Goal: Task Accomplishment & Management: Manage account settings

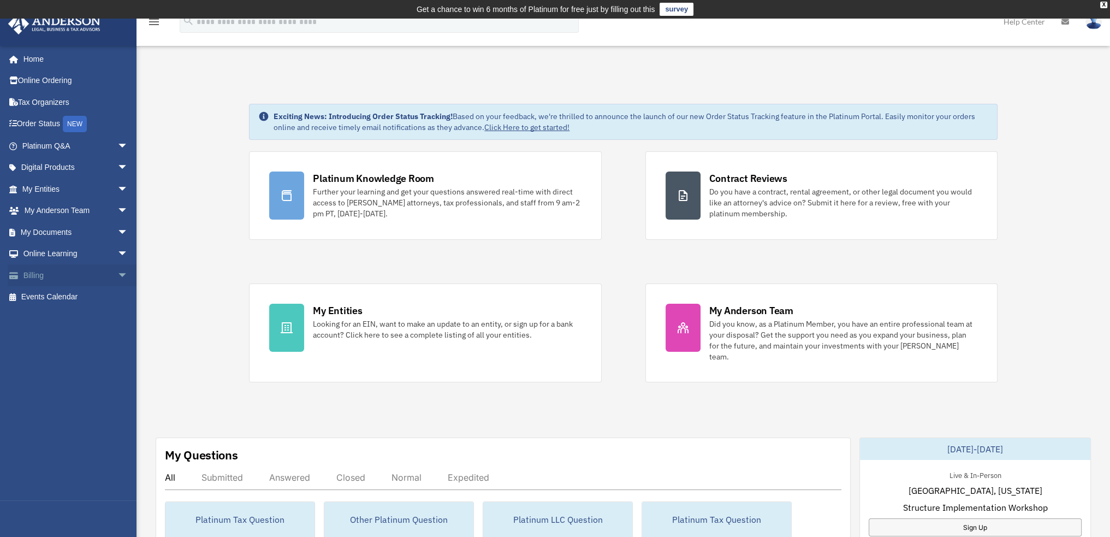
click at [46, 274] on link "Billing arrow_drop_down" at bounding box center [76, 275] width 137 height 22
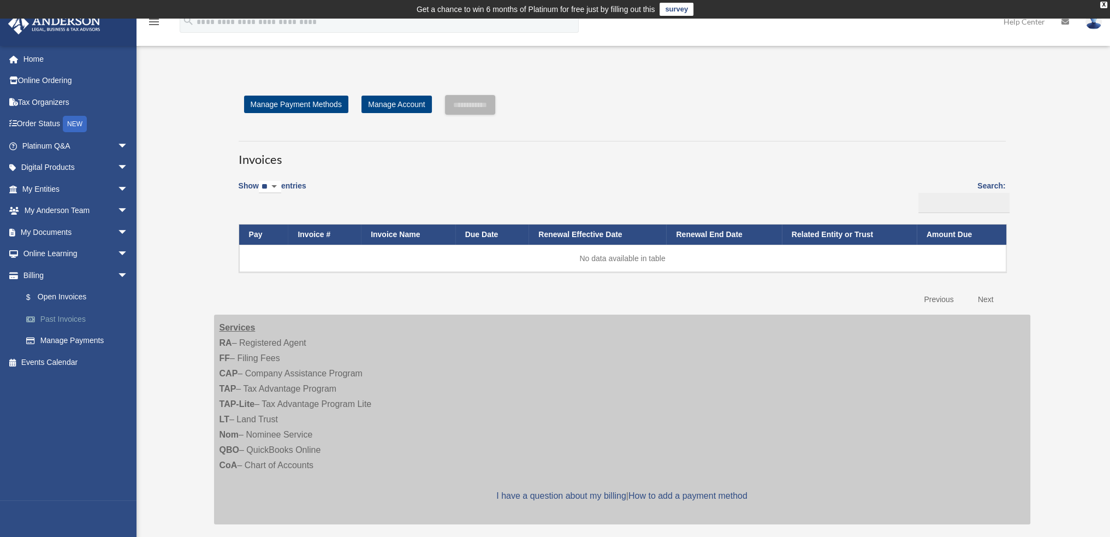
click at [67, 316] on link "Past Invoices" at bounding box center [79, 319] width 129 height 22
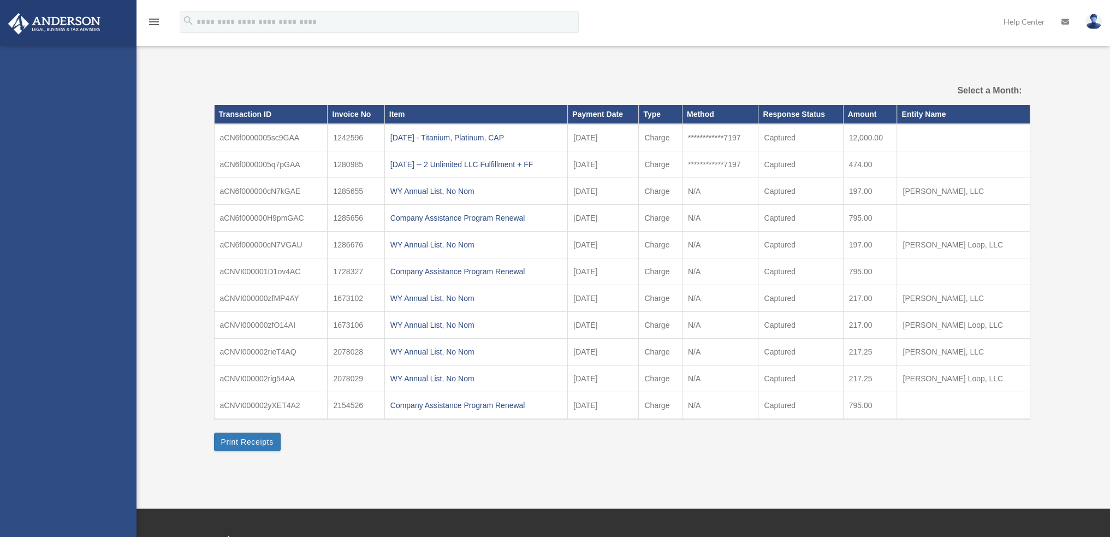
select select
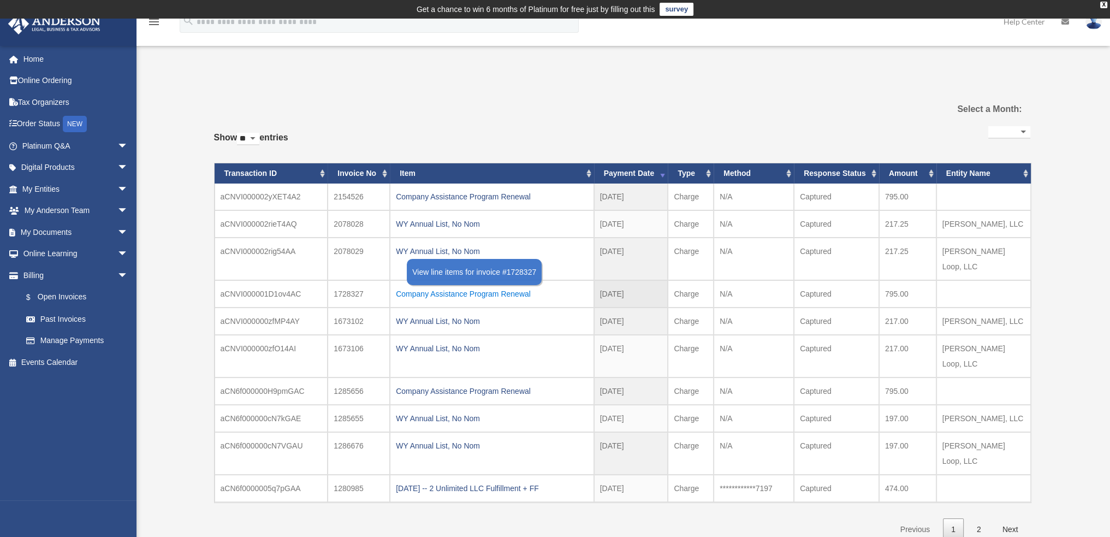
click at [450, 286] on div "Company Assistance Program Renewal" at bounding box center [492, 293] width 192 height 15
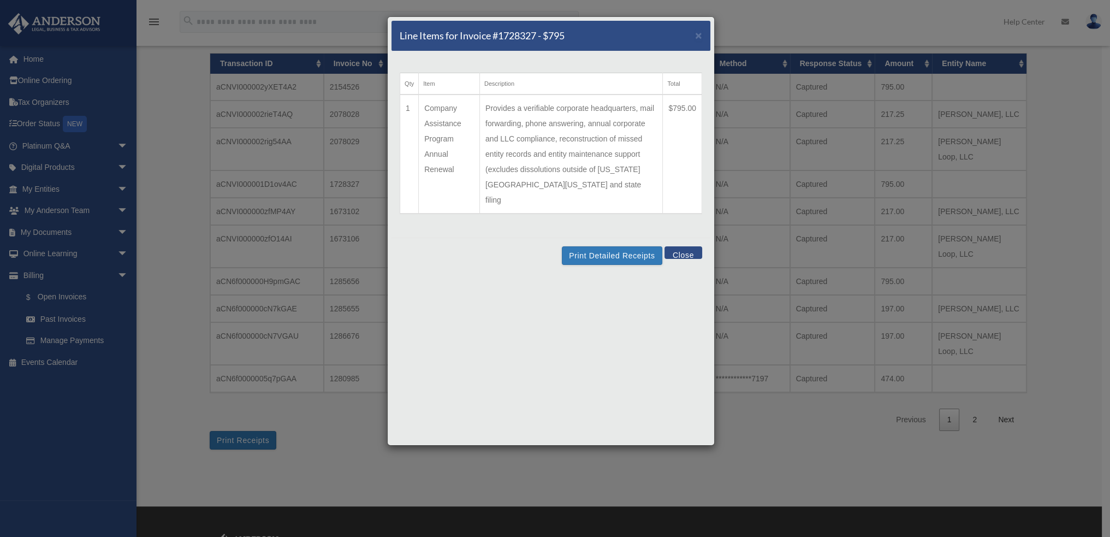
scroll to position [55, 0]
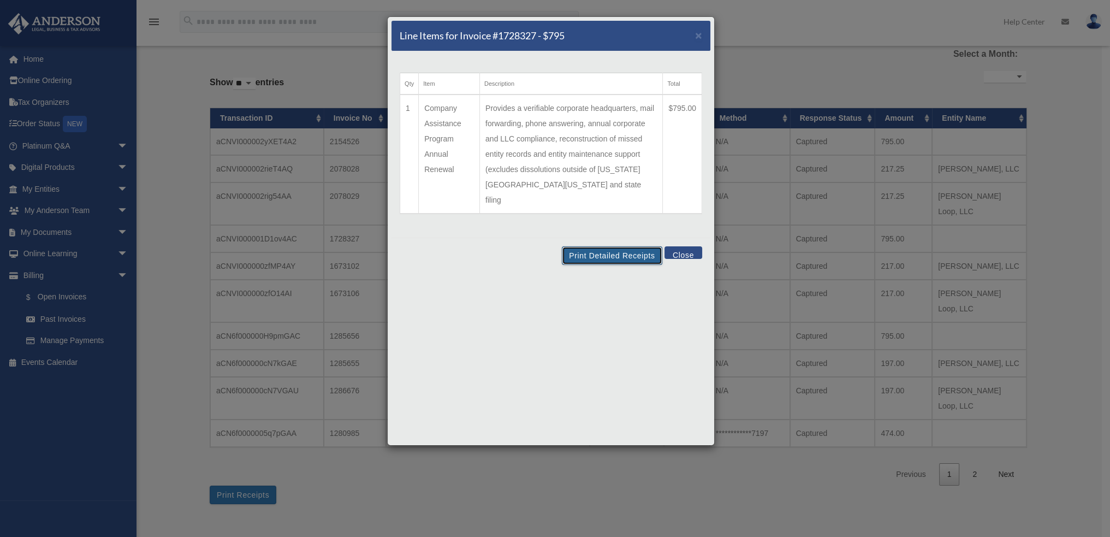
click at [620, 246] on button "Print Detailed Receipts" at bounding box center [612, 255] width 100 height 19
click at [684, 246] on button "Close" at bounding box center [683, 252] width 38 height 13
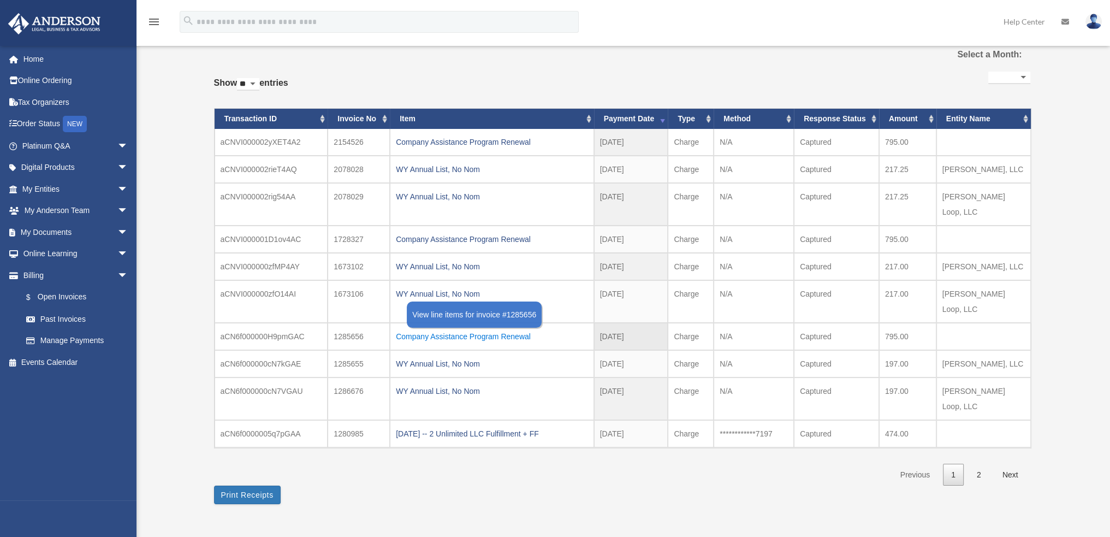
click at [436, 329] on div "Company Assistance Program Renewal" at bounding box center [492, 336] width 192 height 15
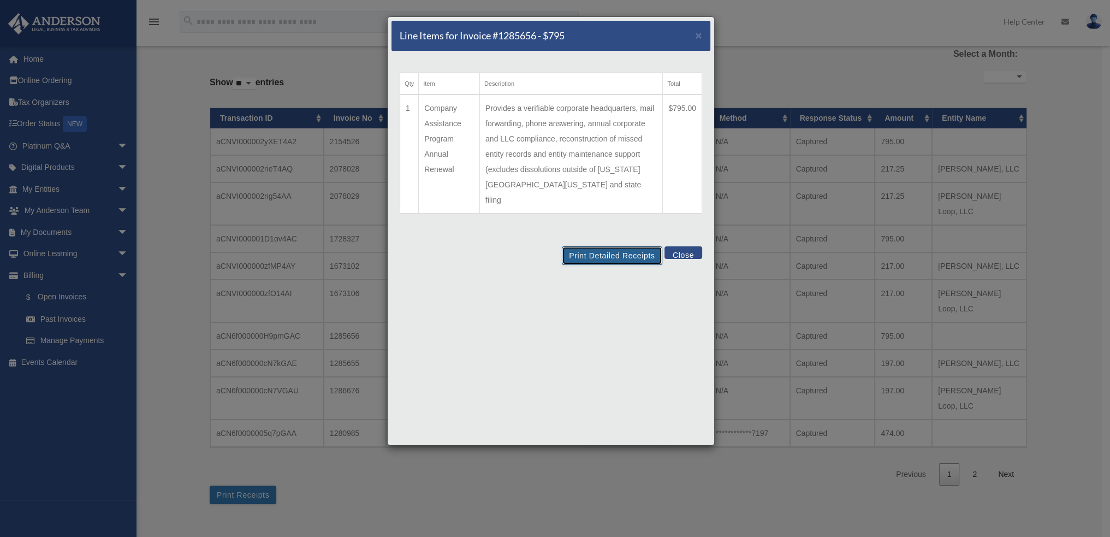
drag, startPoint x: 620, startPoint y: 242, endPoint x: 911, endPoint y: 460, distance: 363.9
click at [619, 246] on button "Print Detailed Receipts" at bounding box center [612, 255] width 100 height 19
click at [678, 248] on div "Print Detailed Receipts Close" at bounding box center [550, 255] width 319 height 35
click at [681, 246] on button "Close" at bounding box center [683, 252] width 38 height 13
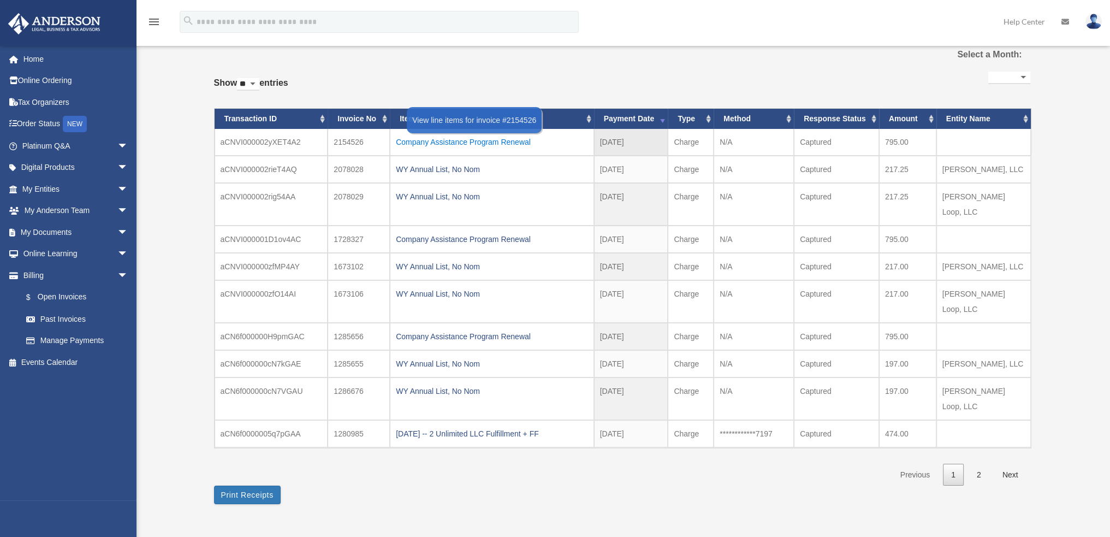
click at [472, 141] on div "Company Assistance Program Renewal" at bounding box center [492, 141] width 192 height 15
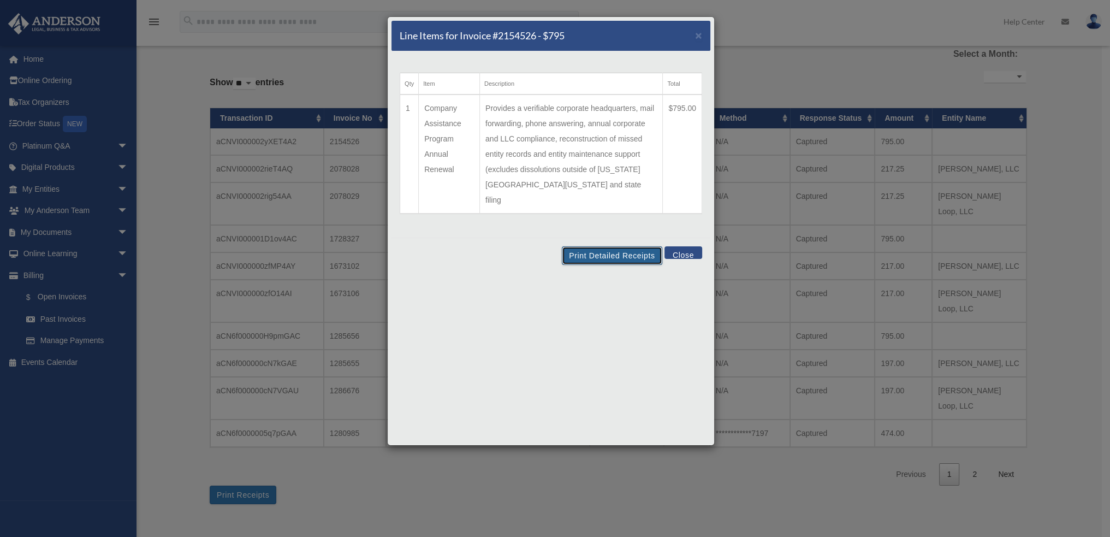
click at [602, 246] on button "Print Detailed Receipts" at bounding box center [612, 255] width 100 height 19
click at [679, 246] on button "Close" at bounding box center [683, 252] width 38 height 13
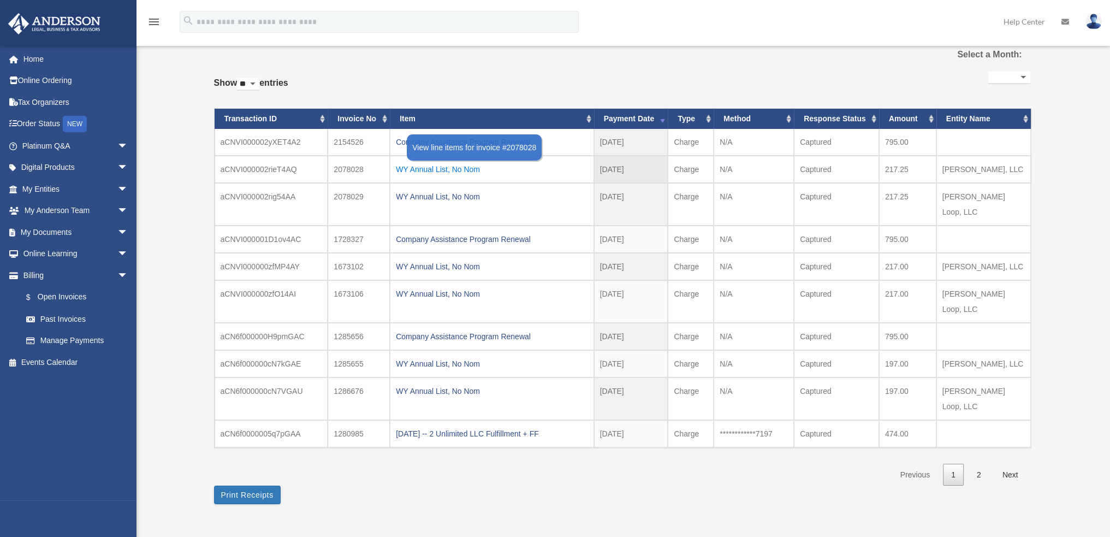
click at [411, 169] on div "WY Annual List, No Nom" at bounding box center [492, 169] width 192 height 15
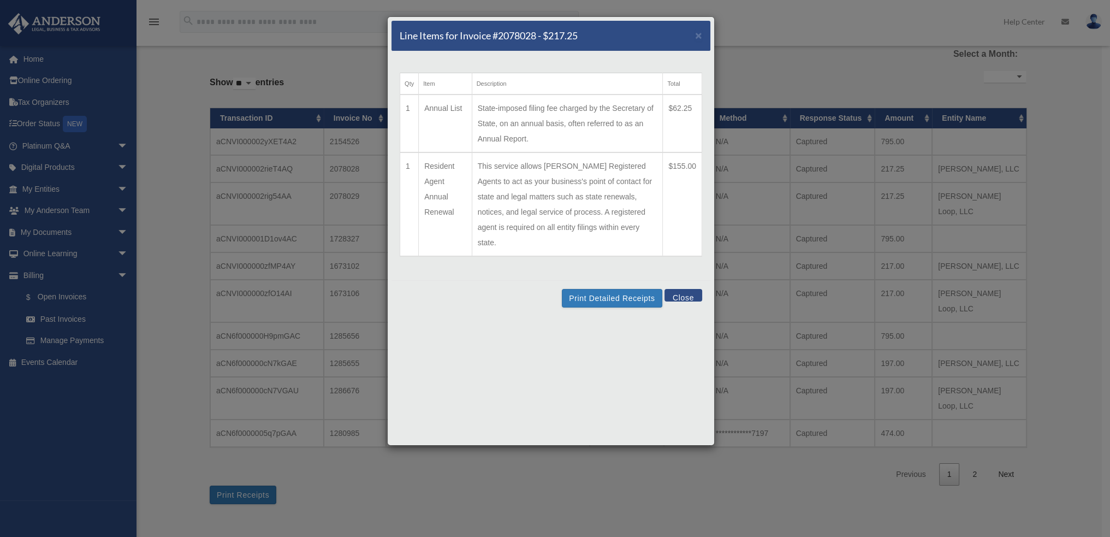
click at [595, 114] on td "State-imposed filing fee charged by the Secretary of State, on an annual basis,…" at bounding box center [567, 123] width 191 height 58
click at [609, 289] on button "Print Detailed Receipts" at bounding box center [612, 298] width 100 height 19
click at [671, 289] on button "Close" at bounding box center [683, 295] width 38 height 13
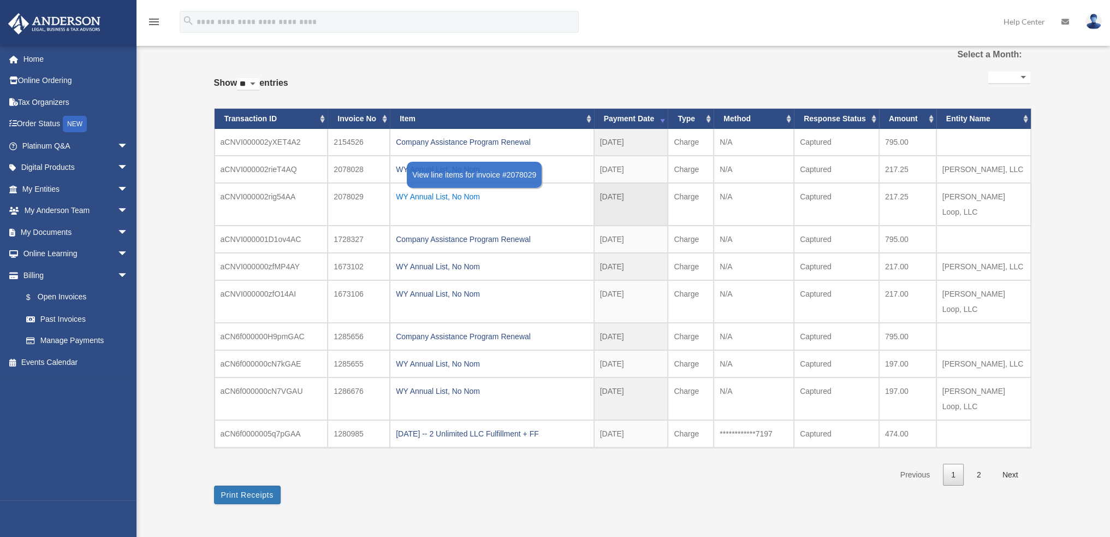
click at [445, 194] on div "WY Annual List, No Nom" at bounding box center [492, 196] width 192 height 15
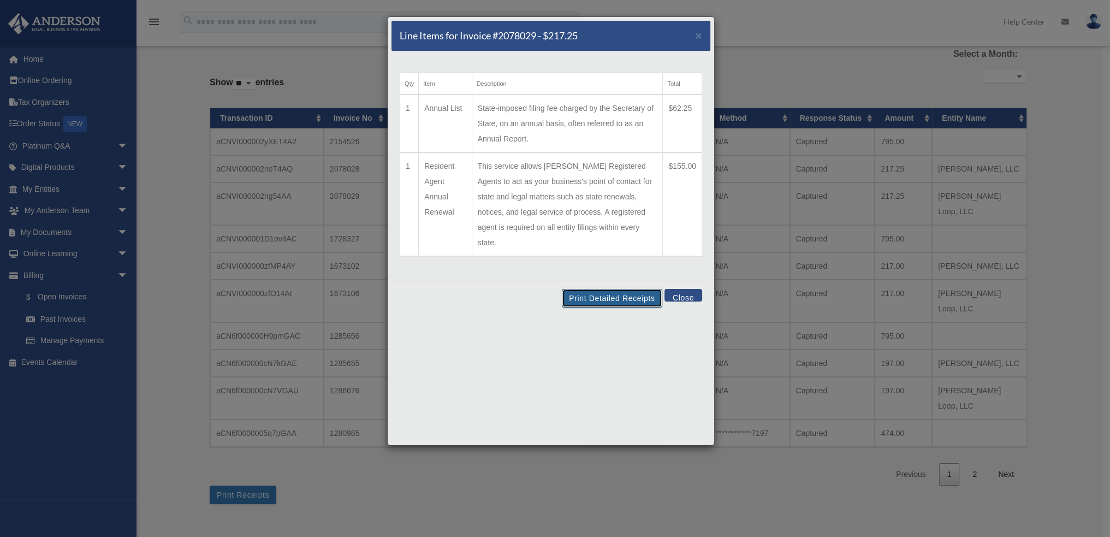
click at [605, 289] on button "Print Detailed Receipts" at bounding box center [612, 298] width 100 height 19
click at [685, 289] on button "Close" at bounding box center [683, 295] width 38 height 13
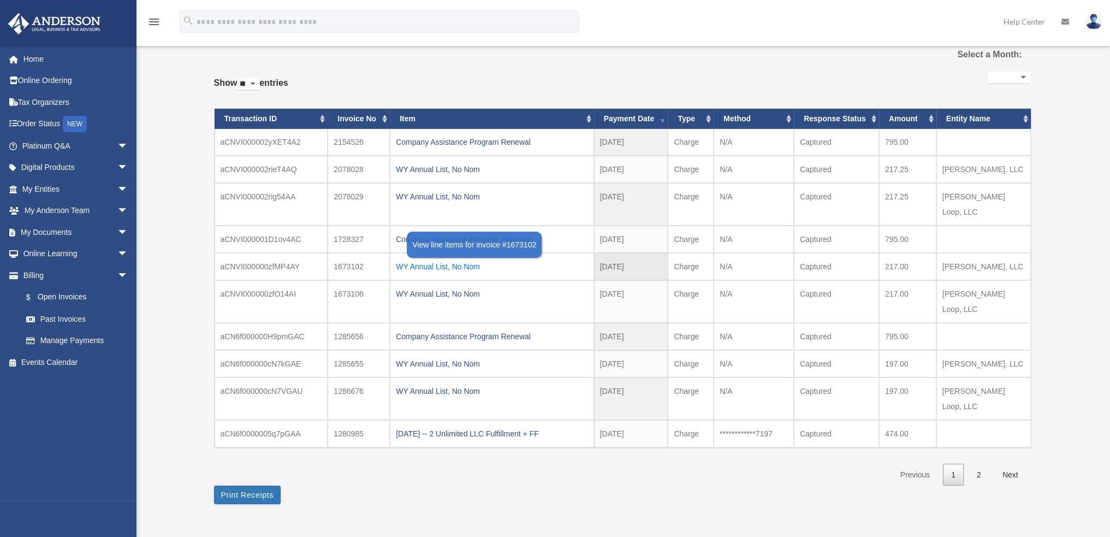
click at [431, 259] on div "WY Annual List, No Nom" at bounding box center [492, 266] width 192 height 15
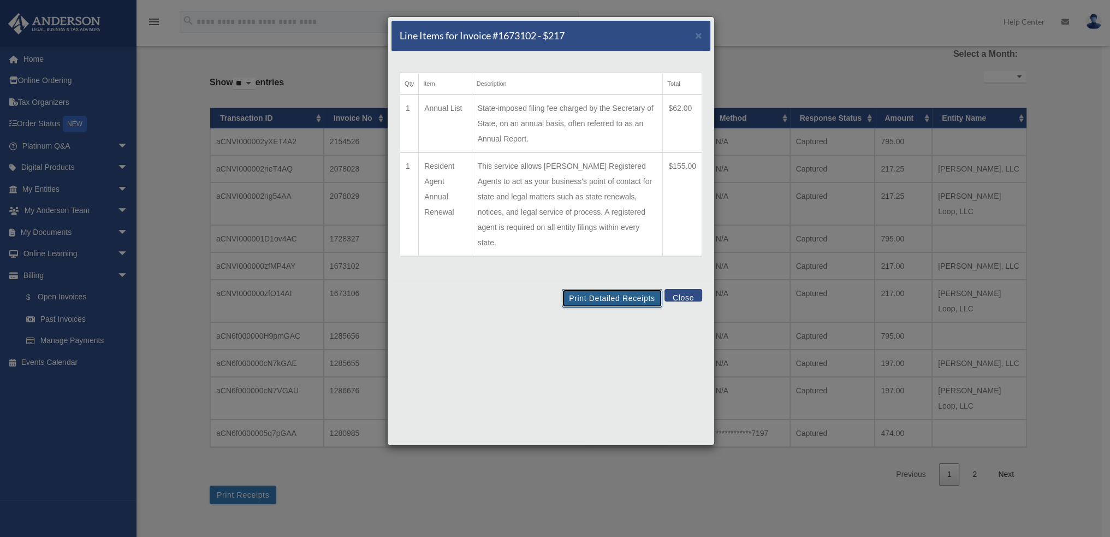
click at [622, 289] on button "Print Detailed Receipts" at bounding box center [612, 298] width 100 height 19
click at [685, 289] on button "Close" at bounding box center [683, 295] width 38 height 13
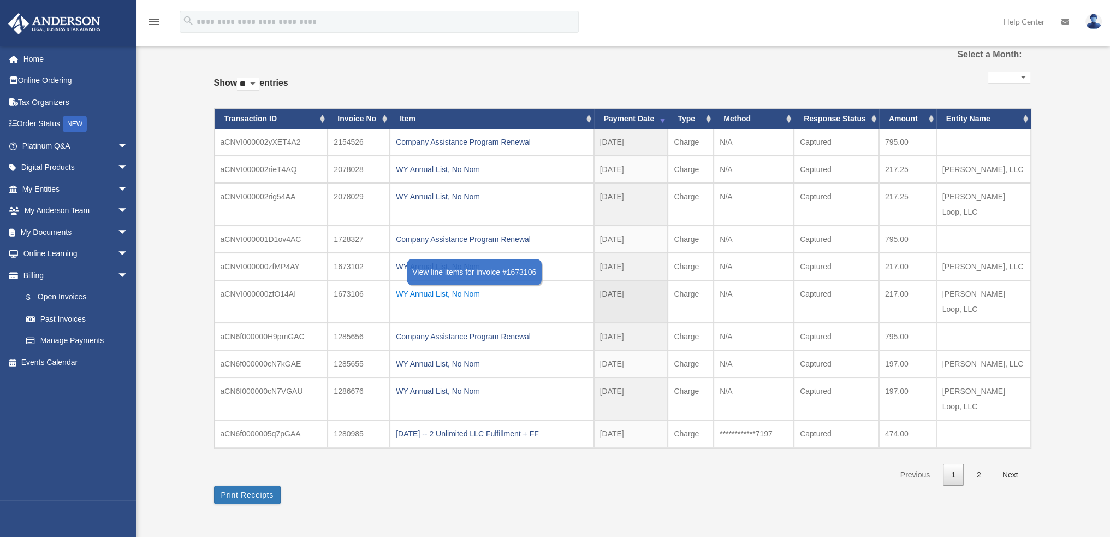
click at [415, 286] on div "WY Annual List, No Nom" at bounding box center [492, 293] width 192 height 15
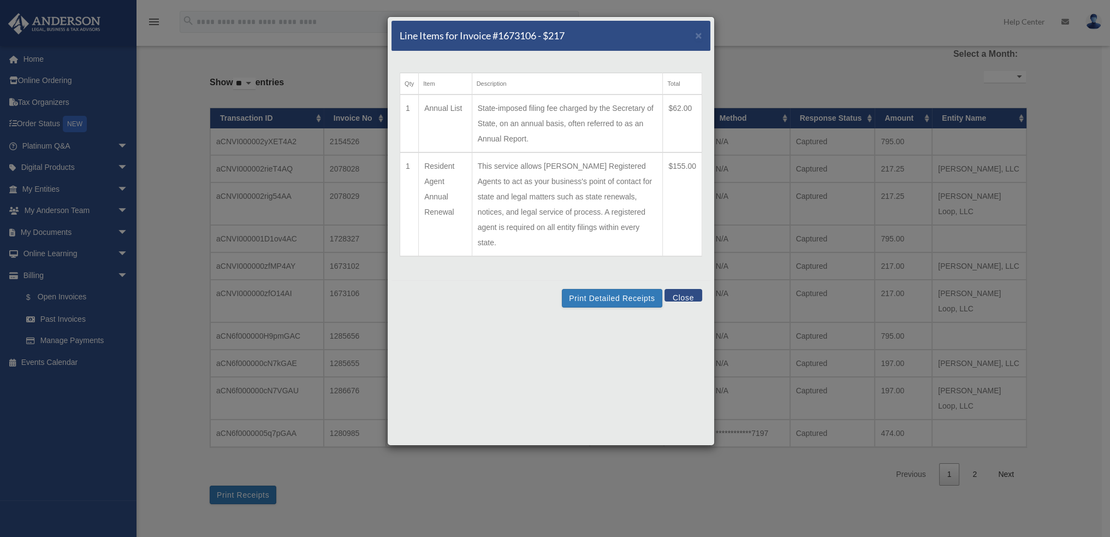
click at [607, 113] on td "State-imposed filing fee charged by the Secretary of State, on an annual basis,…" at bounding box center [567, 123] width 191 height 58
click at [611, 289] on button "Print Detailed Receipts" at bounding box center [612, 298] width 100 height 19
click at [699, 289] on button "Close" at bounding box center [683, 295] width 38 height 13
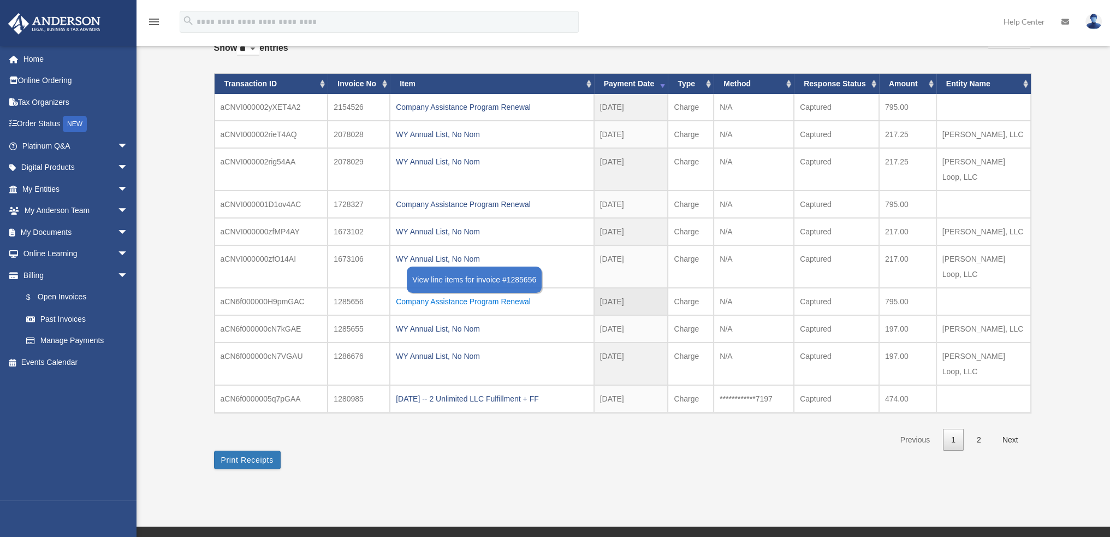
scroll to position [109, 0]
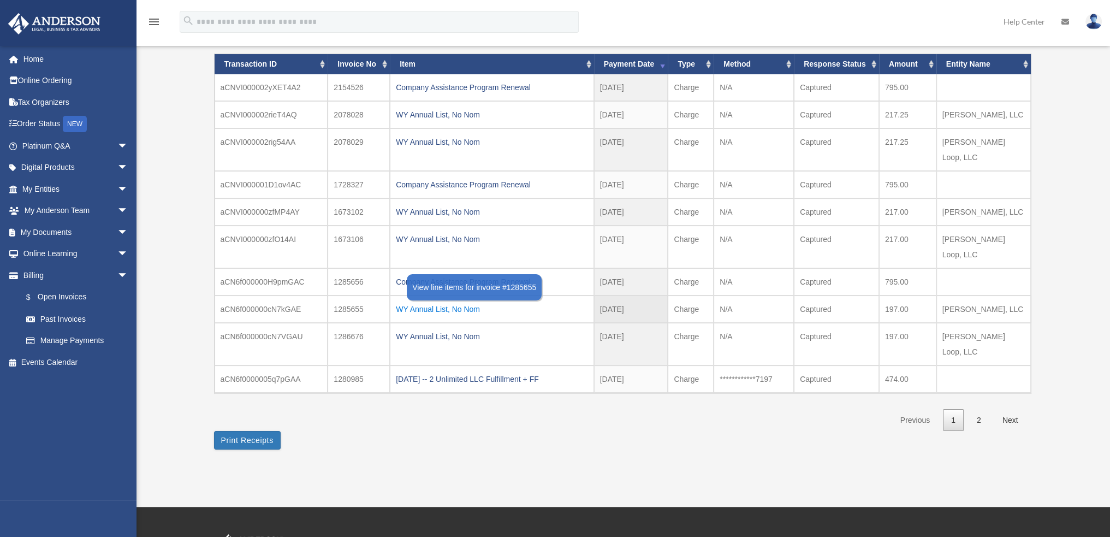
click at [418, 301] on div "WY Annual List, No Nom" at bounding box center [492, 308] width 192 height 15
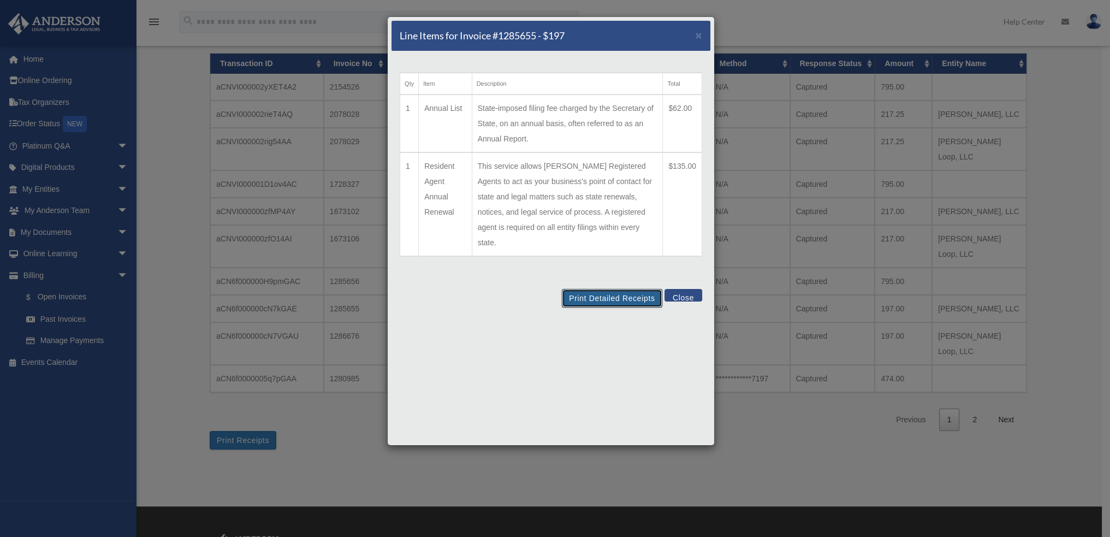
click at [584, 289] on button "Print Detailed Receipts" at bounding box center [612, 298] width 100 height 19
click at [681, 289] on button "Close" at bounding box center [683, 295] width 38 height 13
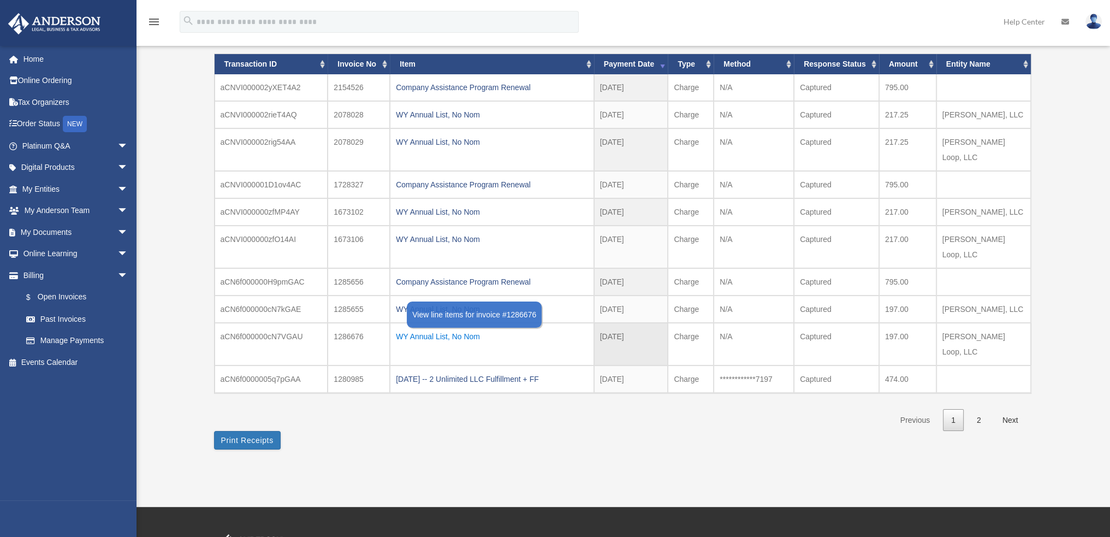
click at [426, 329] on div "WY Annual List, No Nom" at bounding box center [492, 336] width 192 height 15
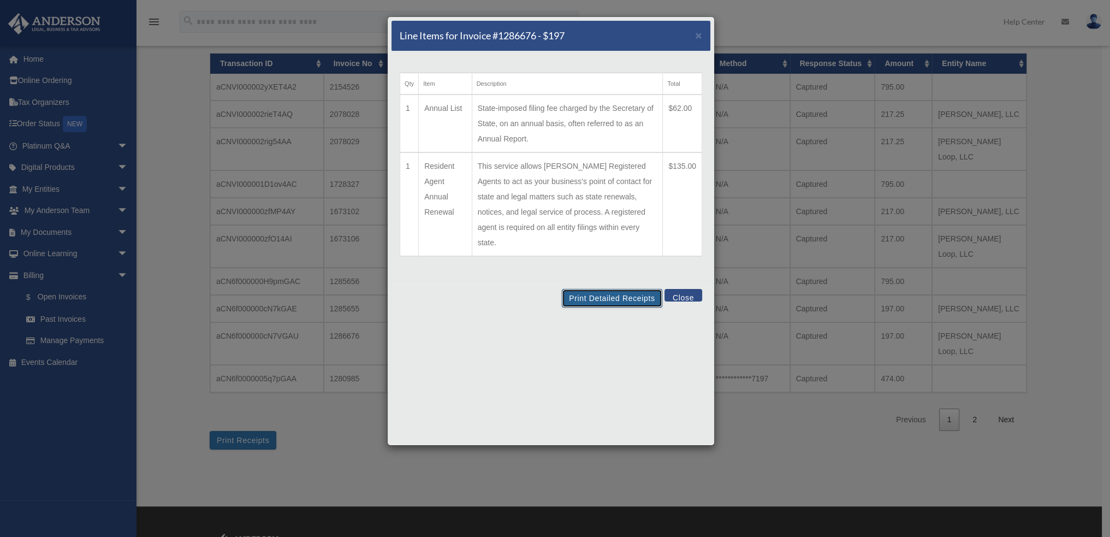
click at [590, 289] on button "Print Detailed Receipts" at bounding box center [612, 298] width 100 height 19
click at [687, 289] on button "Close" at bounding box center [683, 295] width 38 height 13
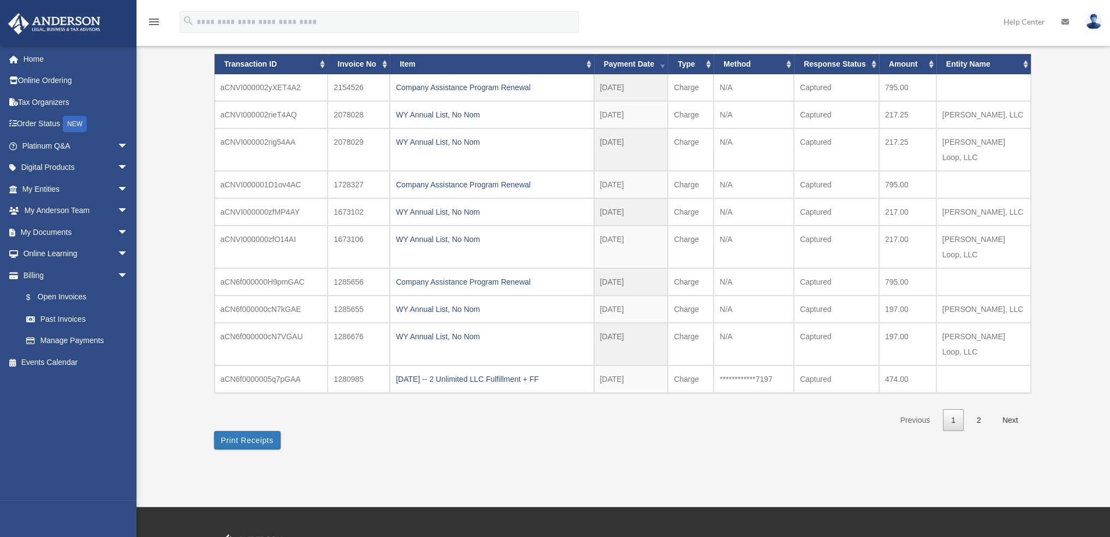
click at [976, 409] on link "2" at bounding box center [979, 420] width 21 height 22
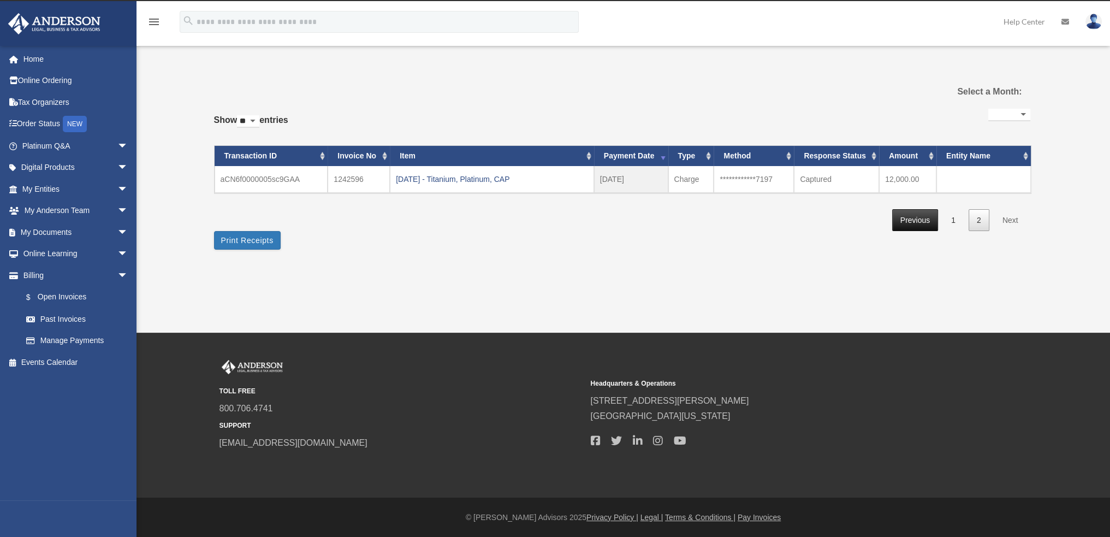
click at [906, 216] on link "Previous" at bounding box center [915, 220] width 46 height 22
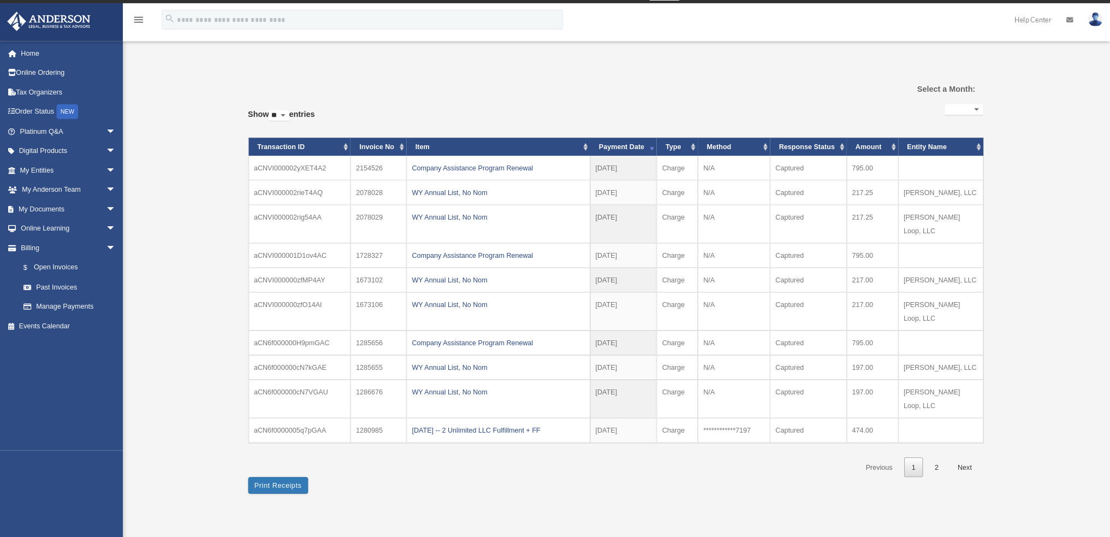
scroll to position [15, 0]
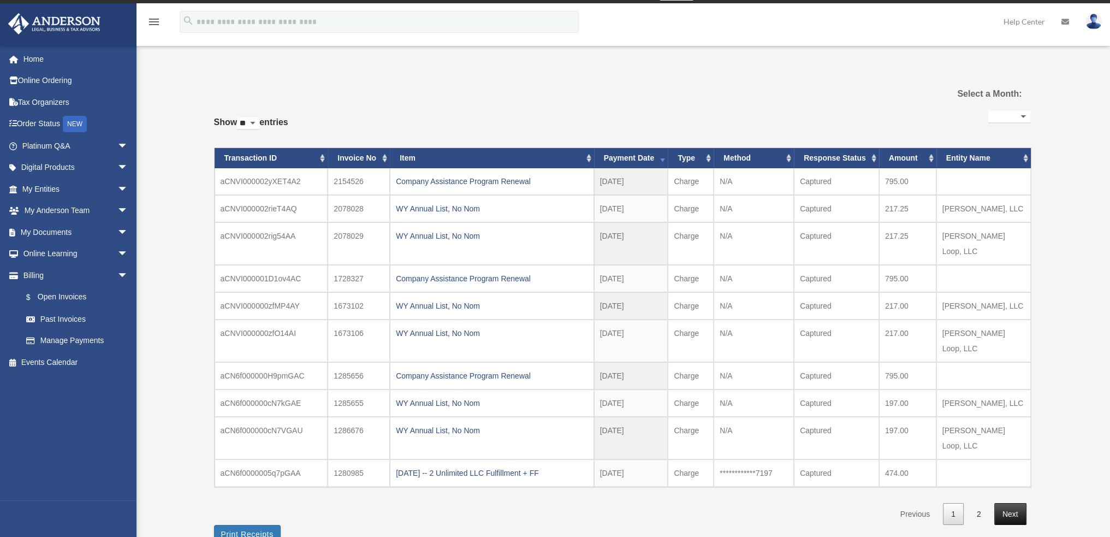
click at [1009, 503] on link "Next" at bounding box center [1010, 514] width 32 height 22
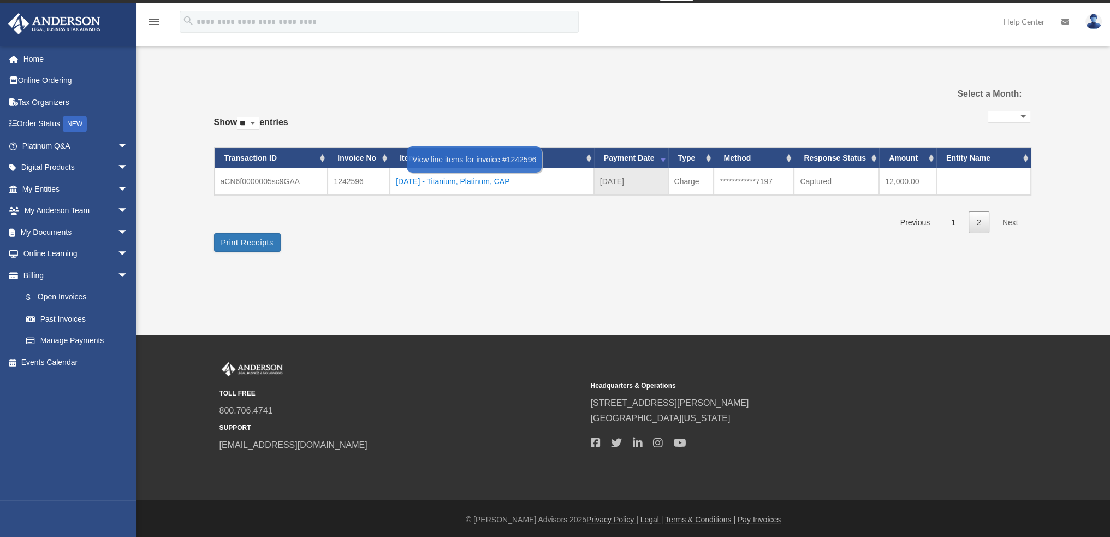
click at [453, 181] on div "[DATE] - Titanium, Platinum, CAP" at bounding box center [492, 181] width 192 height 15
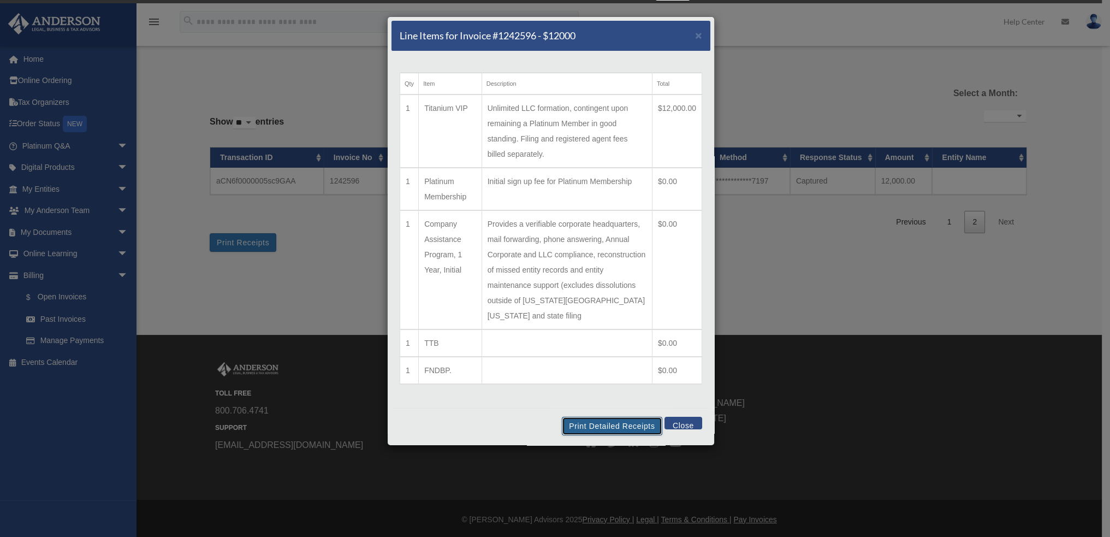
click at [584, 427] on button "Print Detailed Receipts" at bounding box center [612, 426] width 100 height 19
click at [681, 423] on button "Close" at bounding box center [683, 423] width 38 height 13
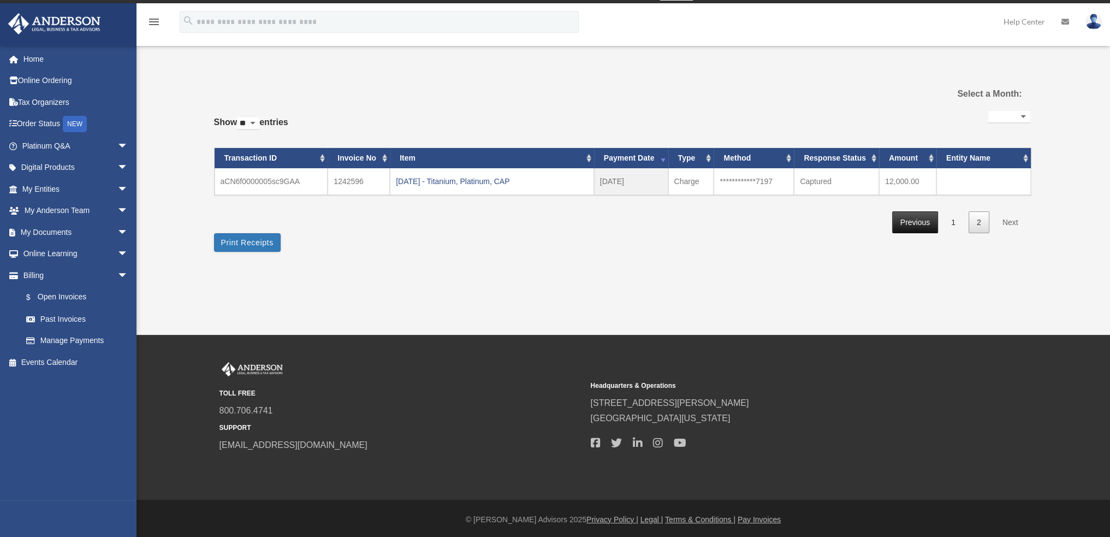
click at [912, 215] on link "Previous" at bounding box center [915, 222] width 46 height 22
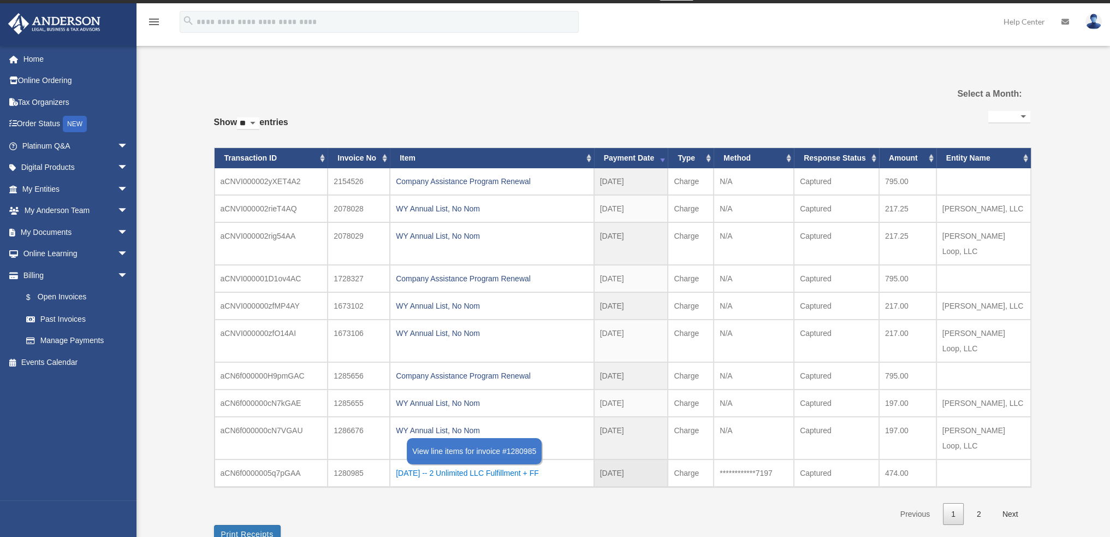
click at [436, 465] on div "[DATE] -- 2 Unlimited LLC Fulfillment + FF" at bounding box center [492, 472] width 192 height 15
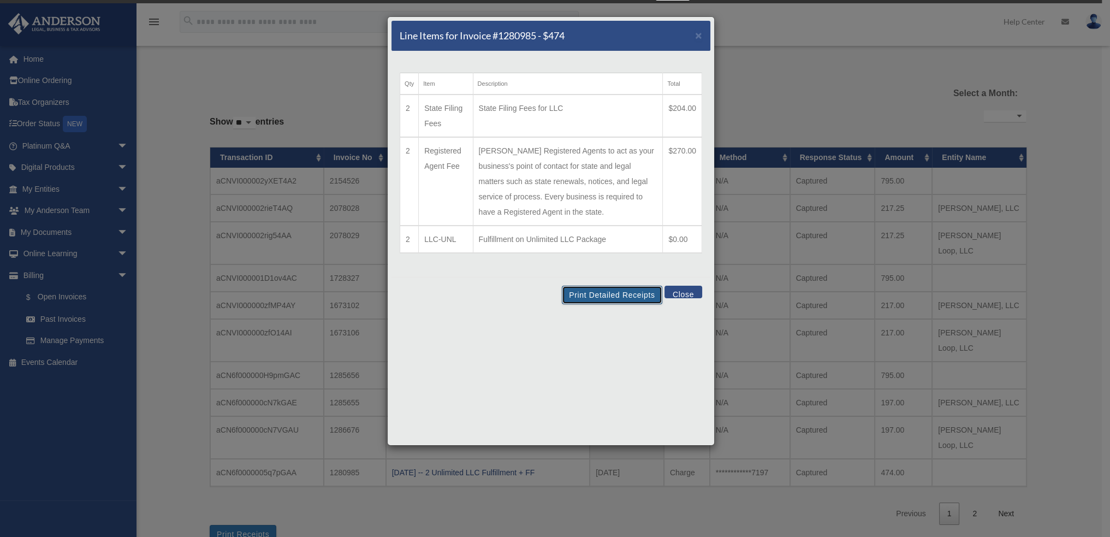
click at [598, 296] on button "Print Detailed Receipts" at bounding box center [612, 295] width 100 height 19
click at [684, 294] on button "Close" at bounding box center [683, 292] width 38 height 13
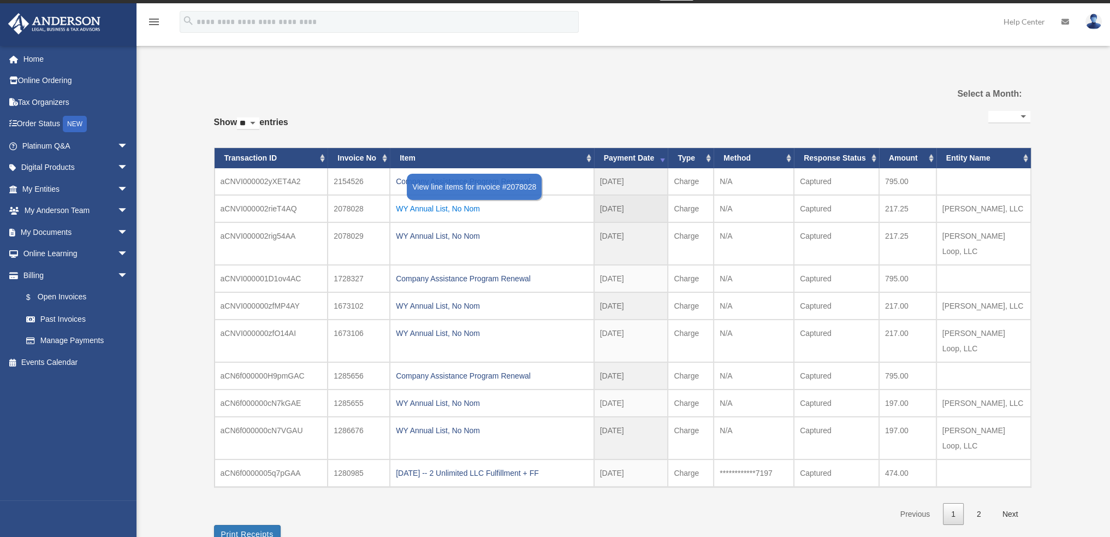
click at [441, 203] on div "WY Annual List, No Nom" at bounding box center [492, 208] width 192 height 15
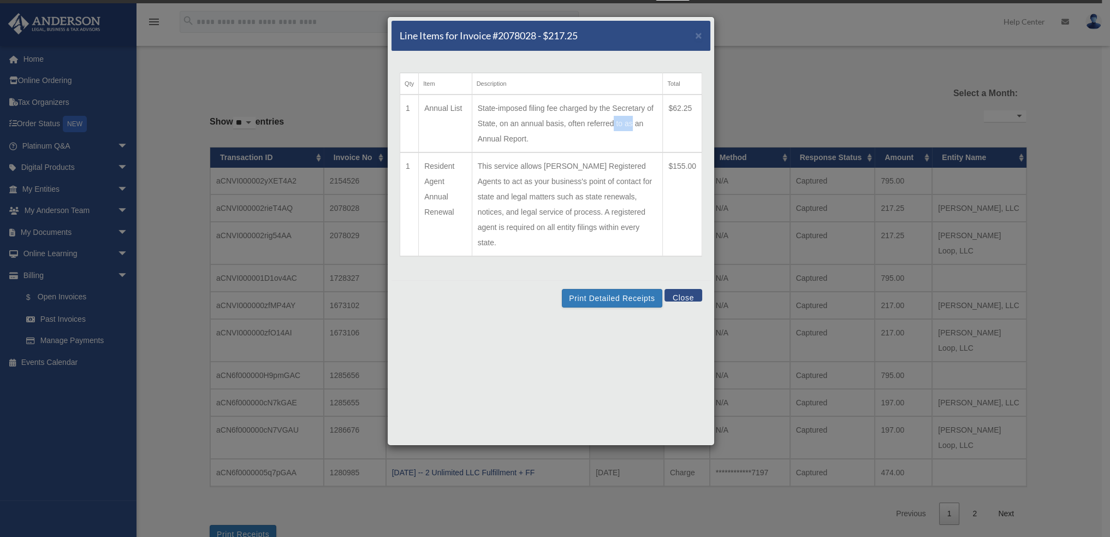
drag, startPoint x: 632, startPoint y: 118, endPoint x: 613, endPoint y: 124, distance: 20.2
click at [613, 124] on td "State-imposed filing fee charged by the Secretary of State, on an annual basis,…" at bounding box center [567, 123] width 191 height 58
click at [699, 38] on span "×" at bounding box center [698, 35] width 7 height 13
